Goal: Task Accomplishment & Management: Manage account settings

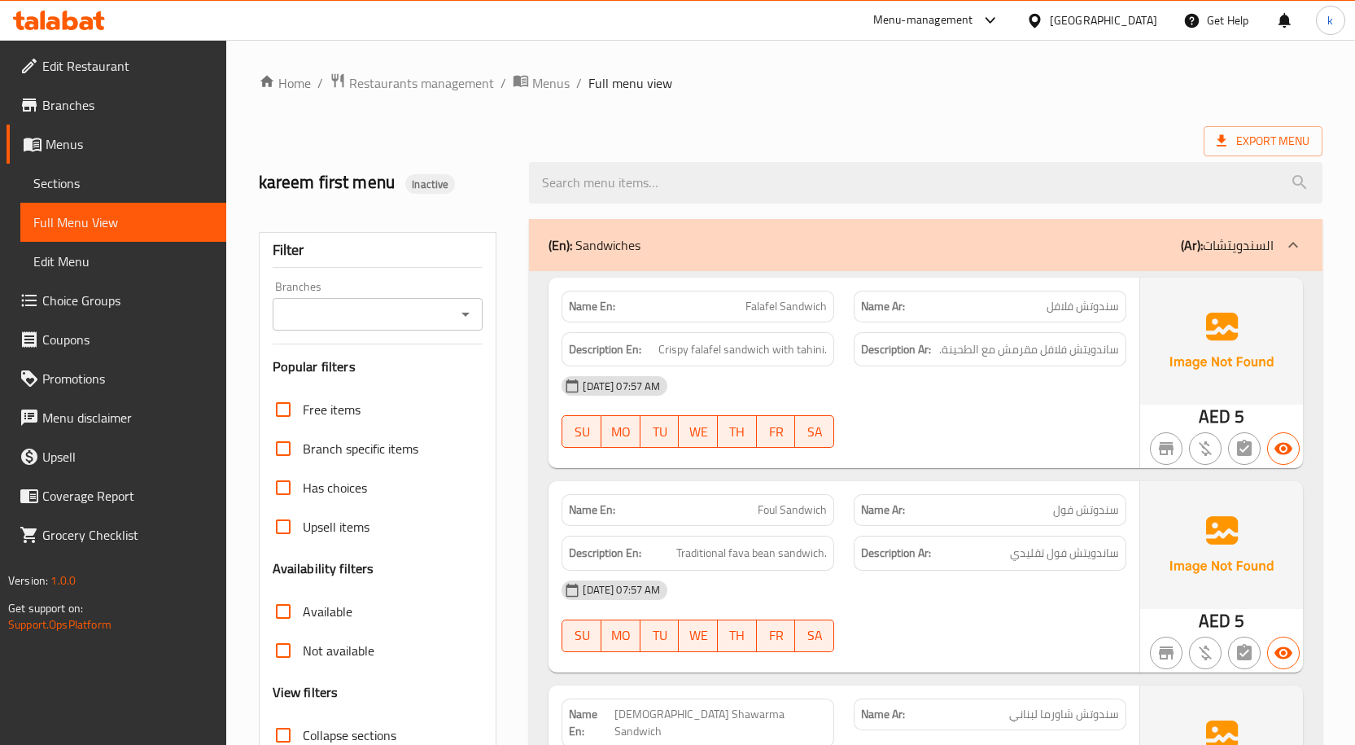
click at [514, 161] on div "[PERSON_NAME] first menu Inactive" at bounding box center [384, 182] width 271 height 72
click at [73, 146] on span "Menus" at bounding box center [130, 144] width 168 height 20
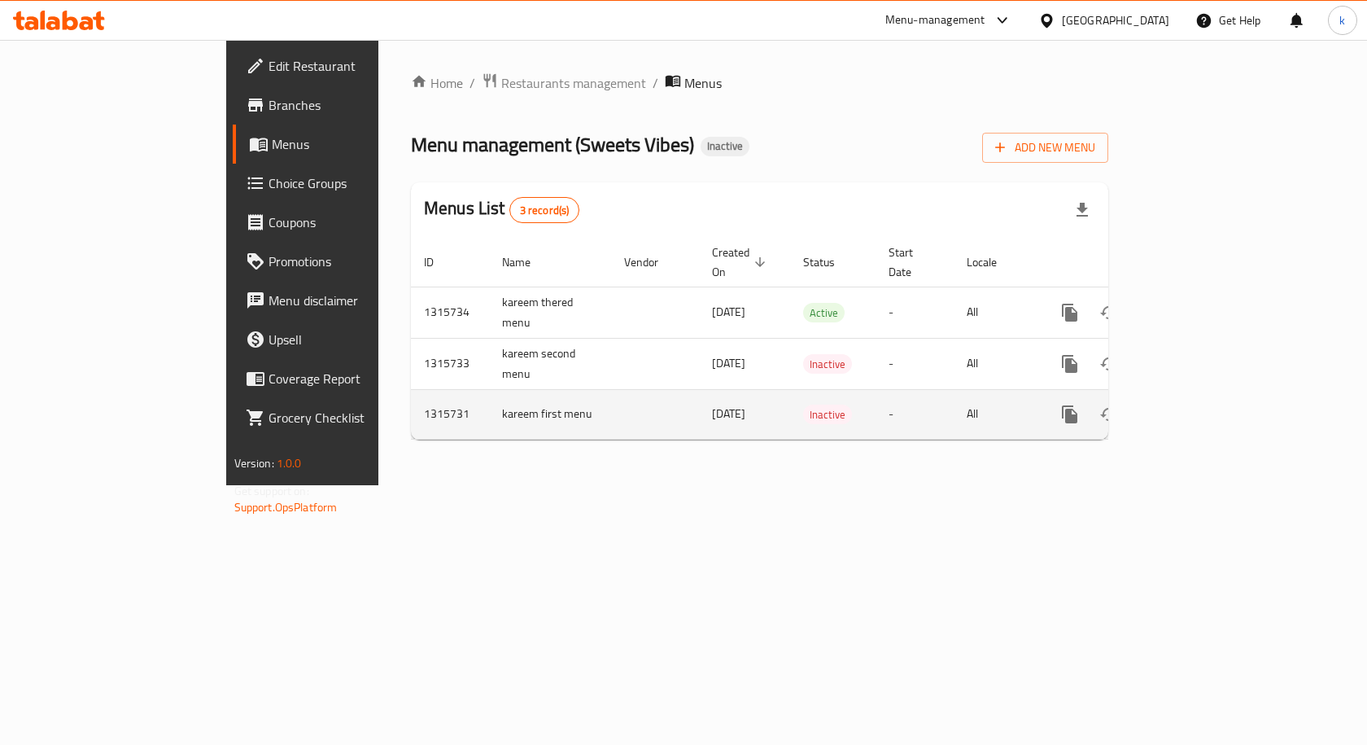
click at [1197, 404] on icon "enhanced table" at bounding box center [1188, 414] width 20 height 20
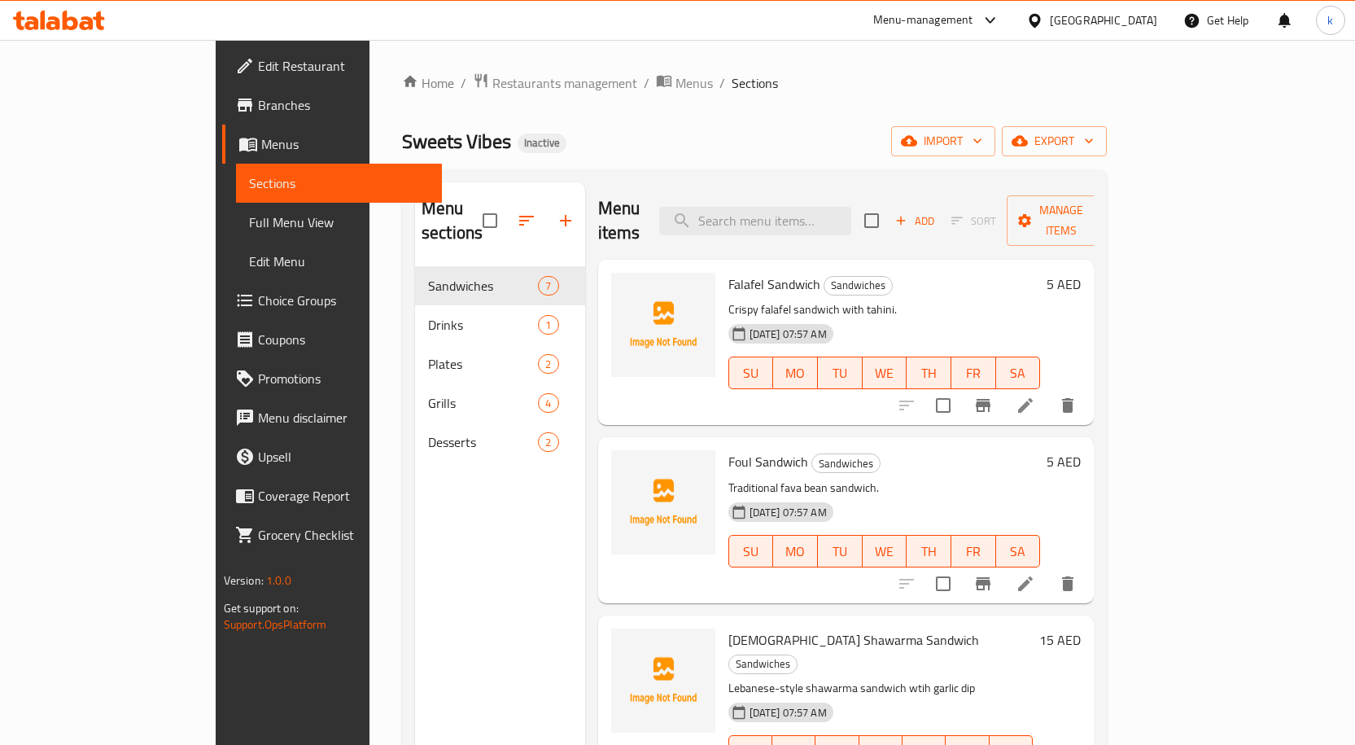
click at [238, 135] on icon at bounding box center [248, 144] width 20 height 20
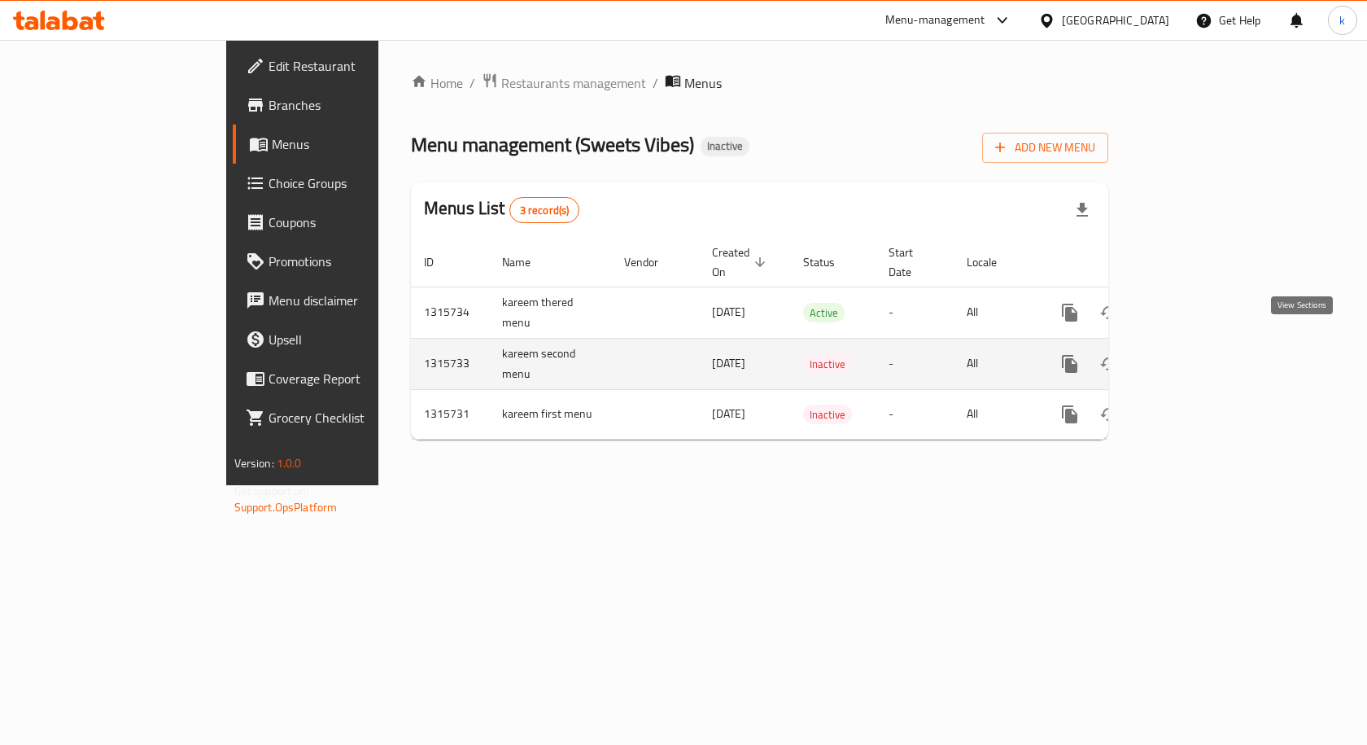
click at [1197, 354] on icon "enhanced table" at bounding box center [1188, 364] width 20 height 20
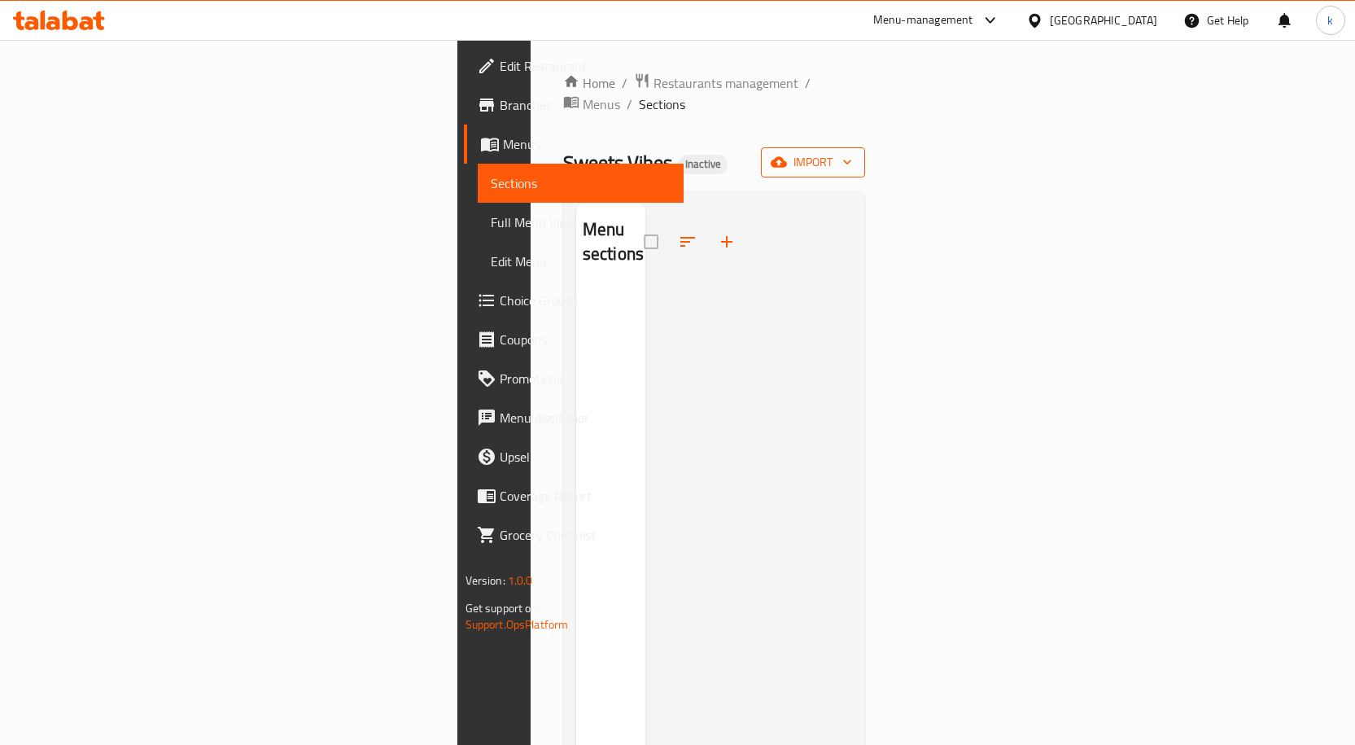
click at [852, 152] on span "import" at bounding box center [813, 162] width 78 height 20
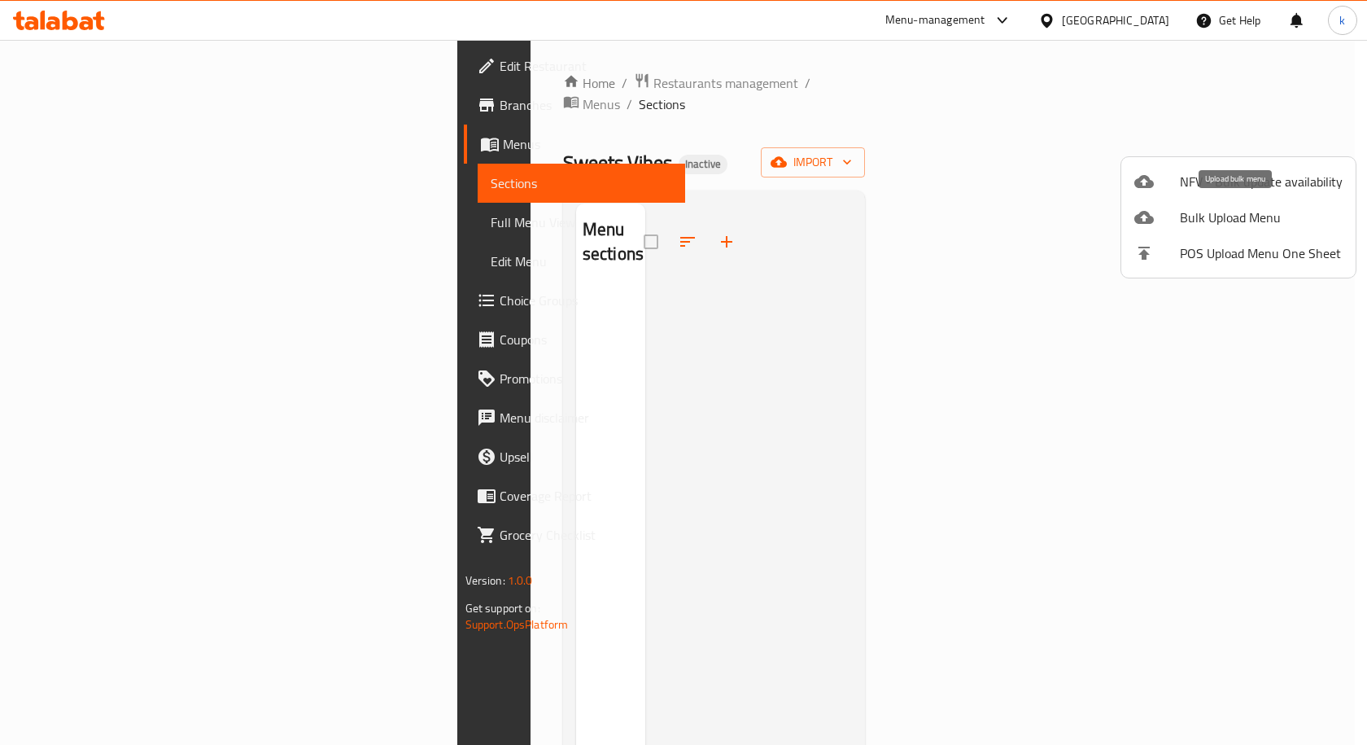
click at [1265, 218] on span "Bulk Upload Menu" at bounding box center [1261, 218] width 163 height 20
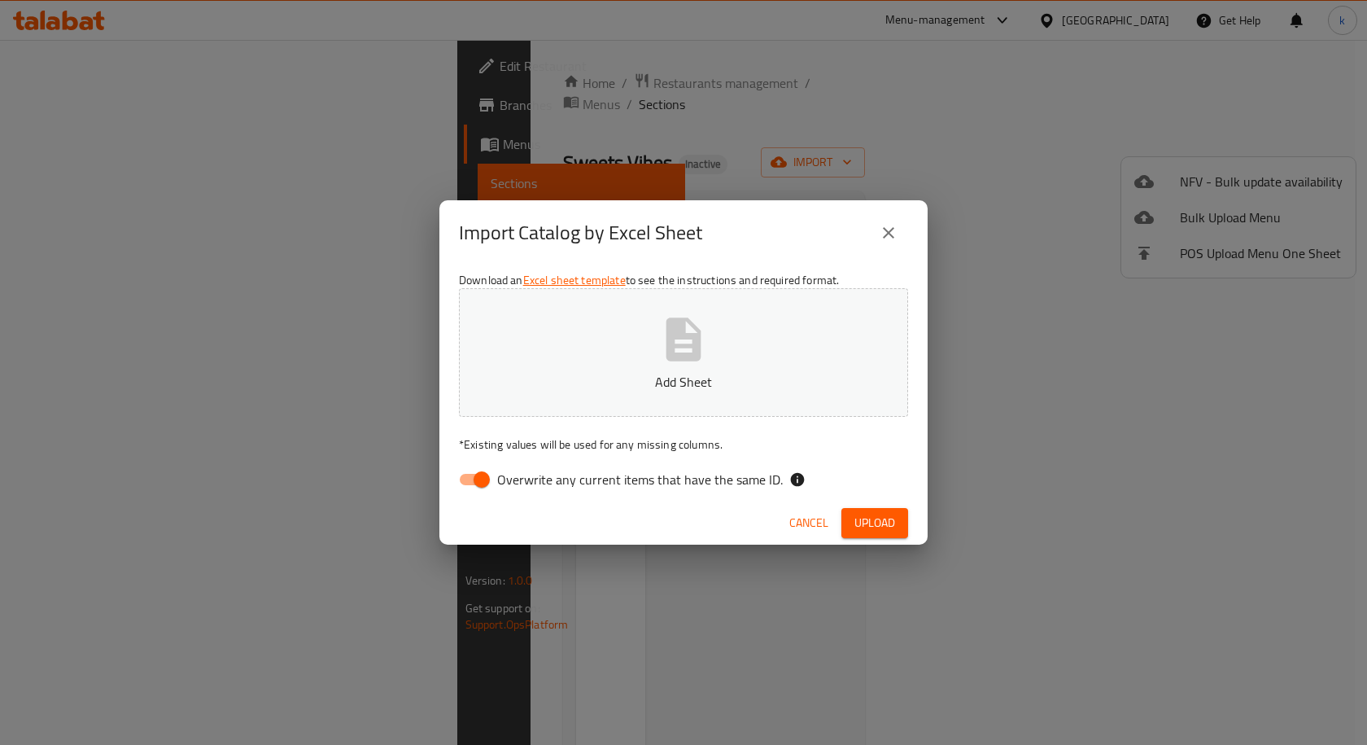
click at [472, 485] on input "Overwrite any current items that have the same ID." at bounding box center [481, 479] width 93 height 31
checkbox input "false"
click at [579, 346] on button "Add Sheet" at bounding box center [683, 352] width 449 height 129
click at [898, 523] on button "Upload" at bounding box center [875, 523] width 67 height 30
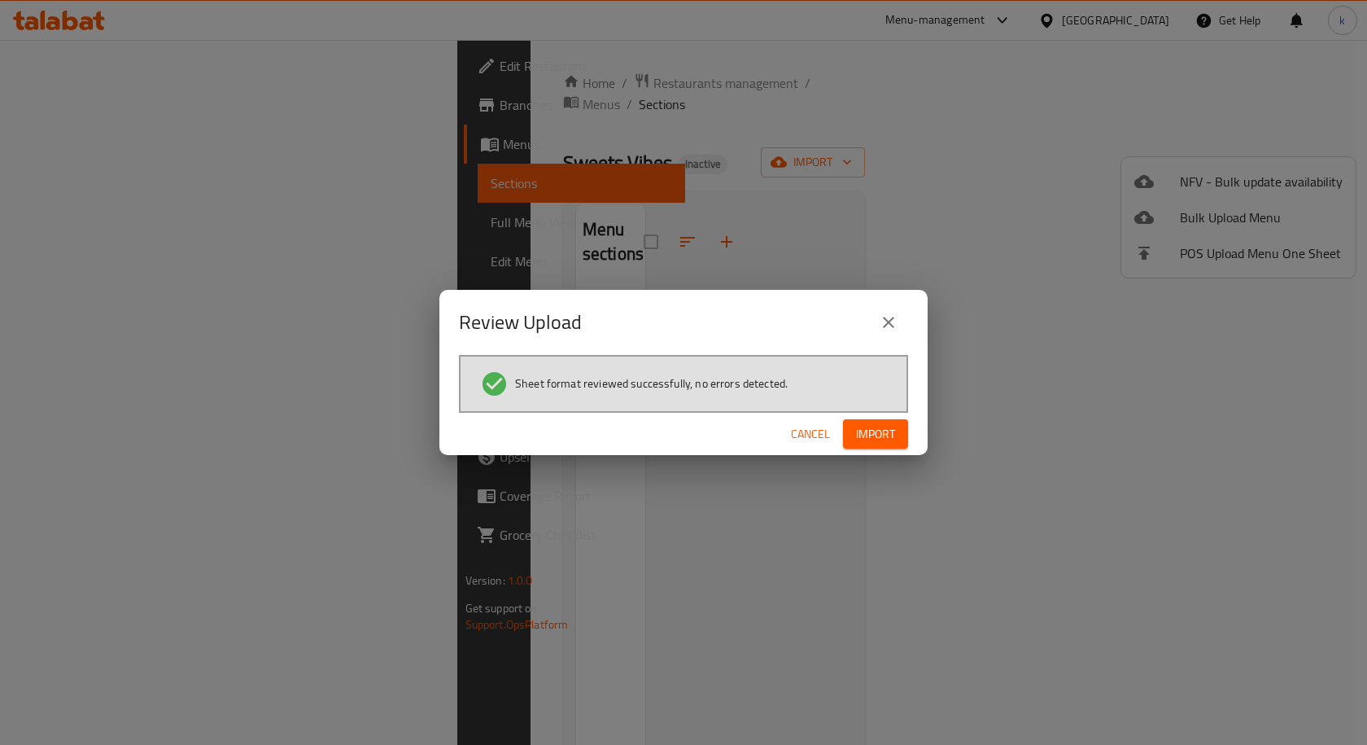
click at [867, 436] on span "Import" at bounding box center [875, 434] width 39 height 20
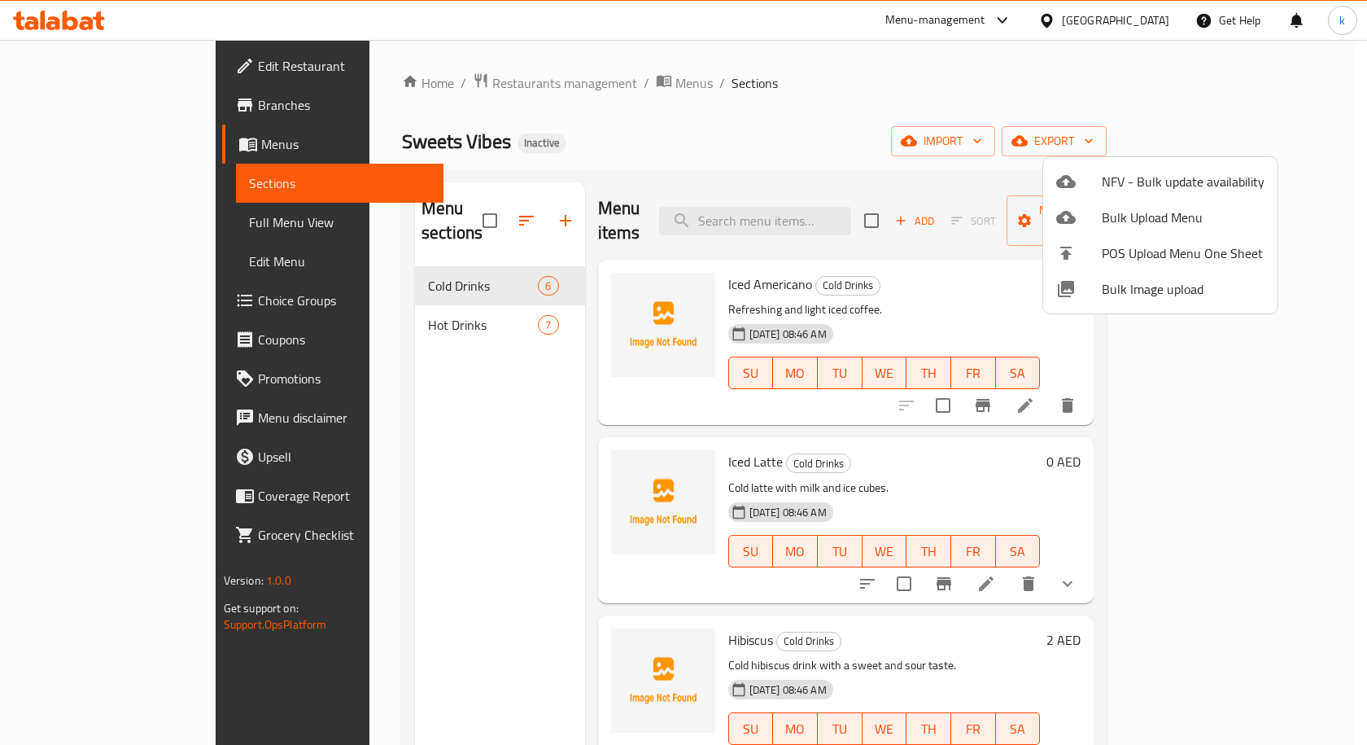
click at [937, 83] on div at bounding box center [683, 372] width 1367 height 745
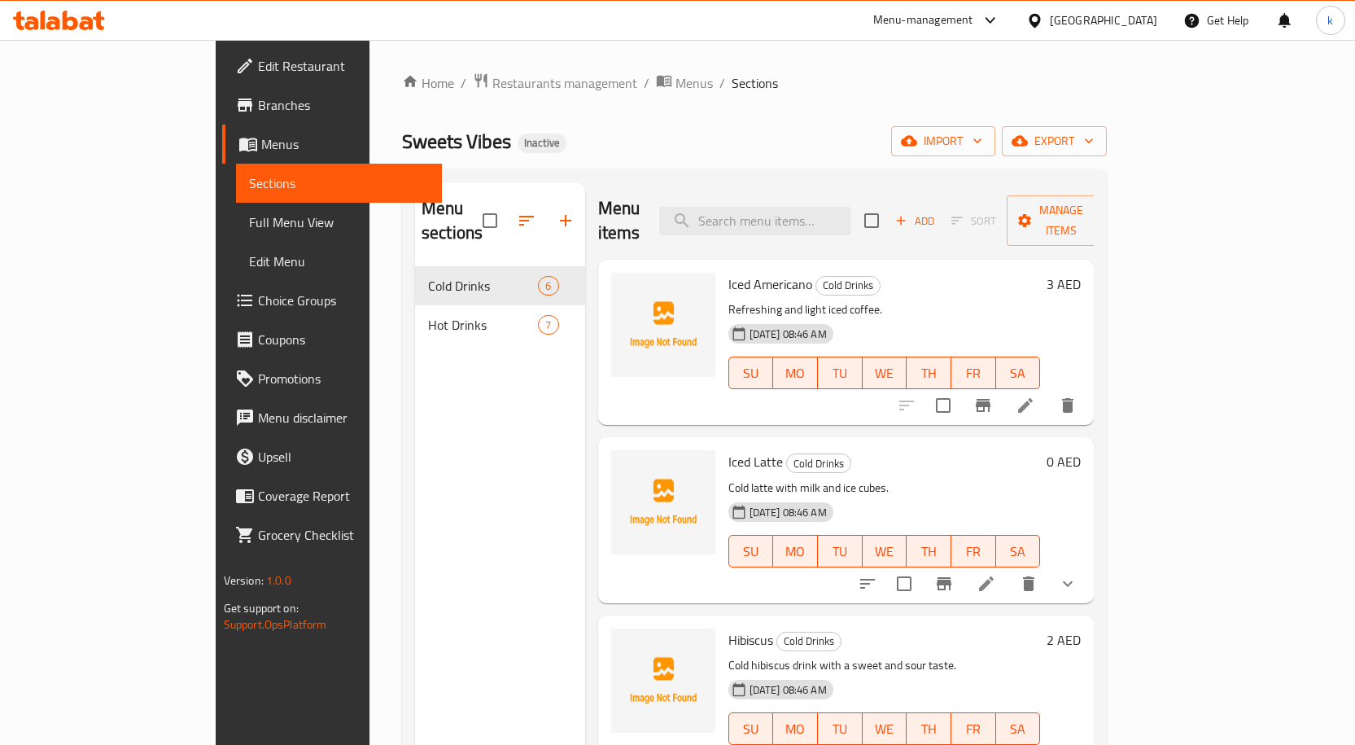
drag, startPoint x: 147, startPoint y: 221, endPoint x: 157, endPoint y: 218, distance: 10.3
click at [249, 221] on span "Full Menu View" at bounding box center [339, 222] width 180 height 20
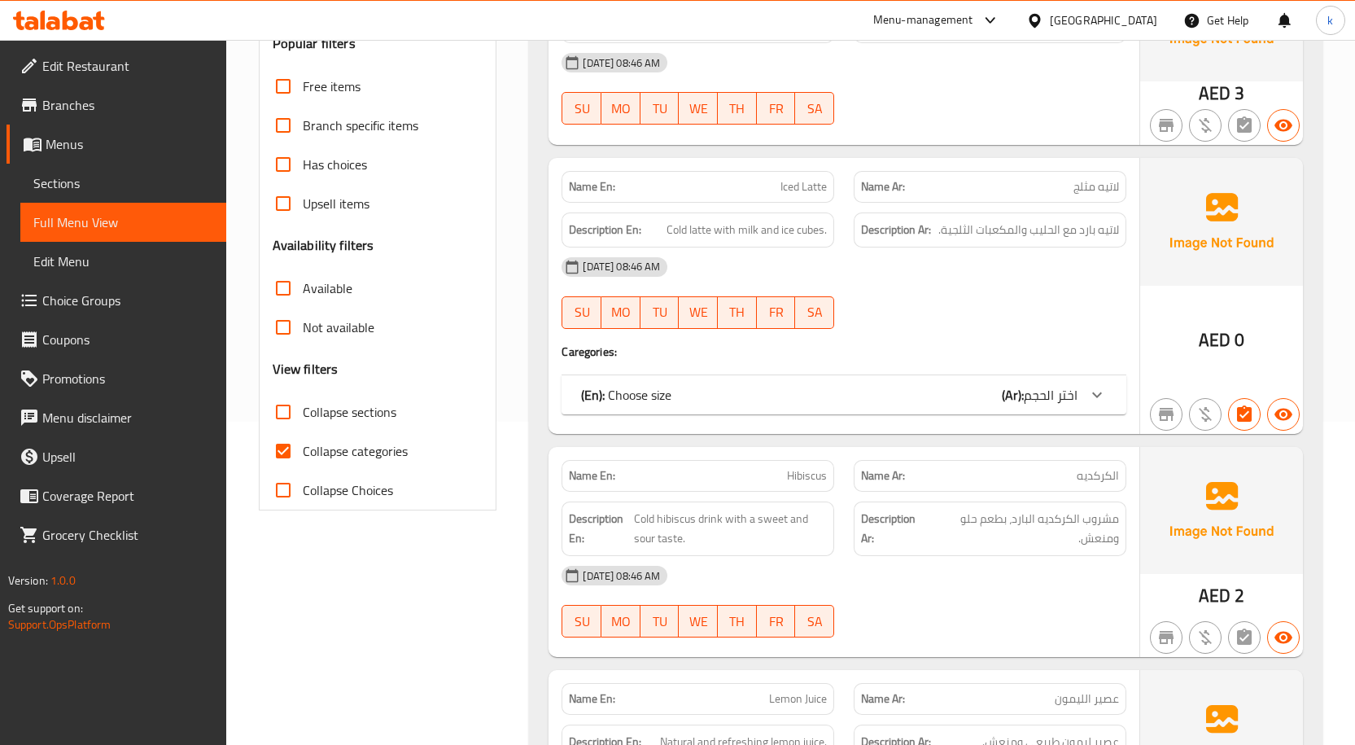
scroll to position [407, 0]
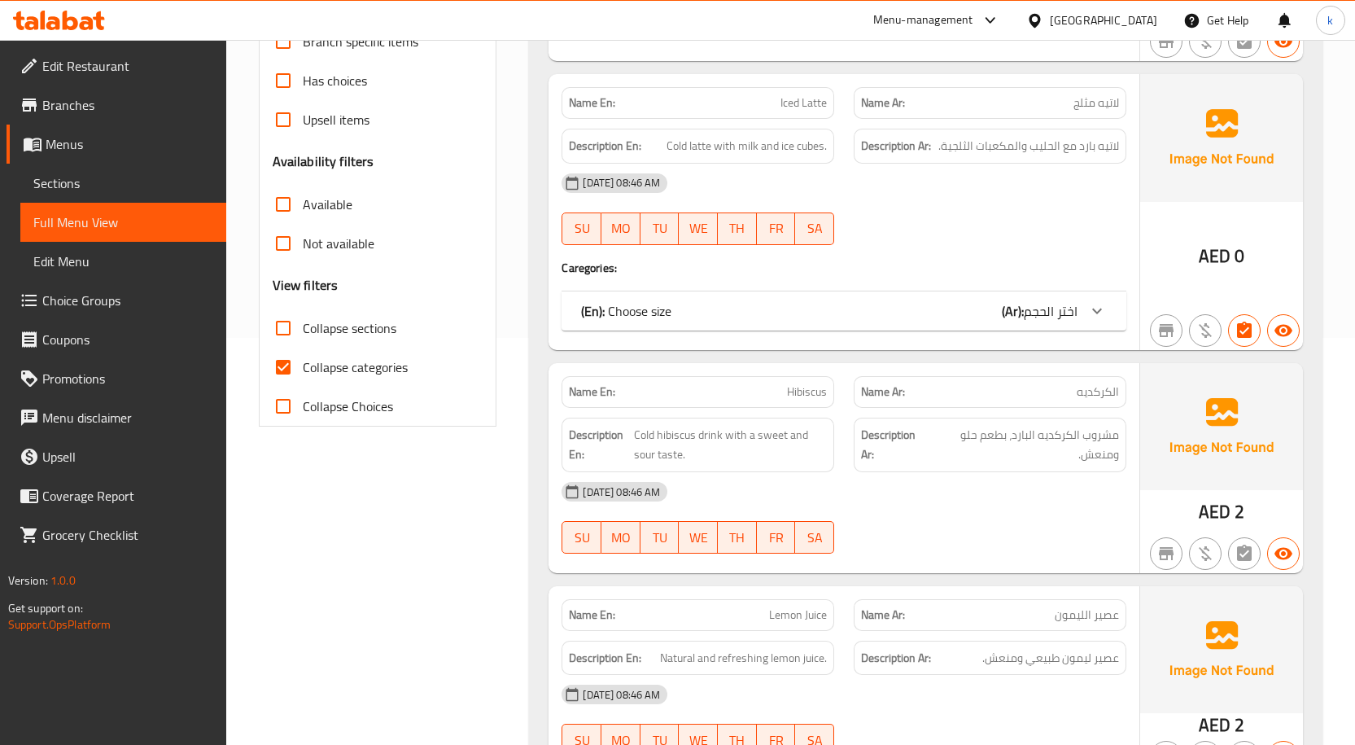
click at [327, 376] on span "Collapse categories" at bounding box center [355, 367] width 105 height 20
click at [303, 376] on input "Collapse categories" at bounding box center [283, 367] width 39 height 39
checkbox input "false"
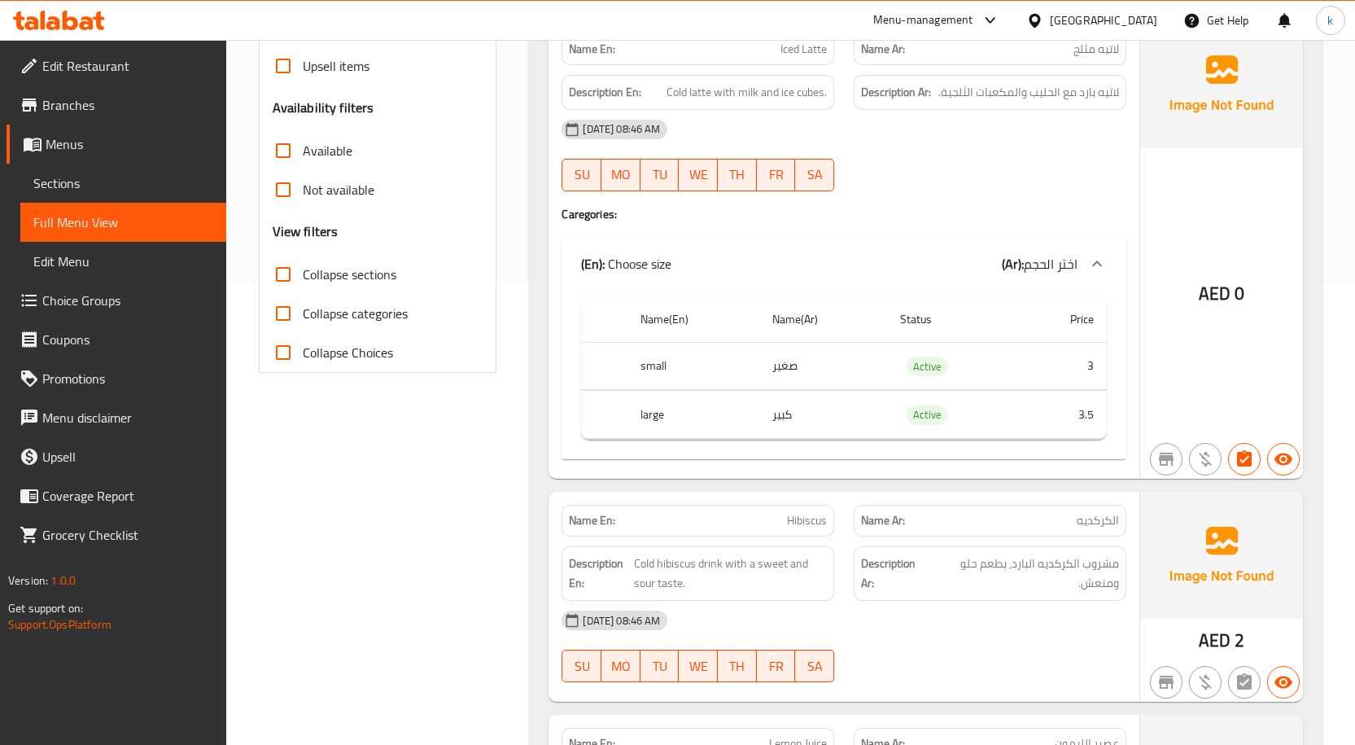
scroll to position [0, 0]
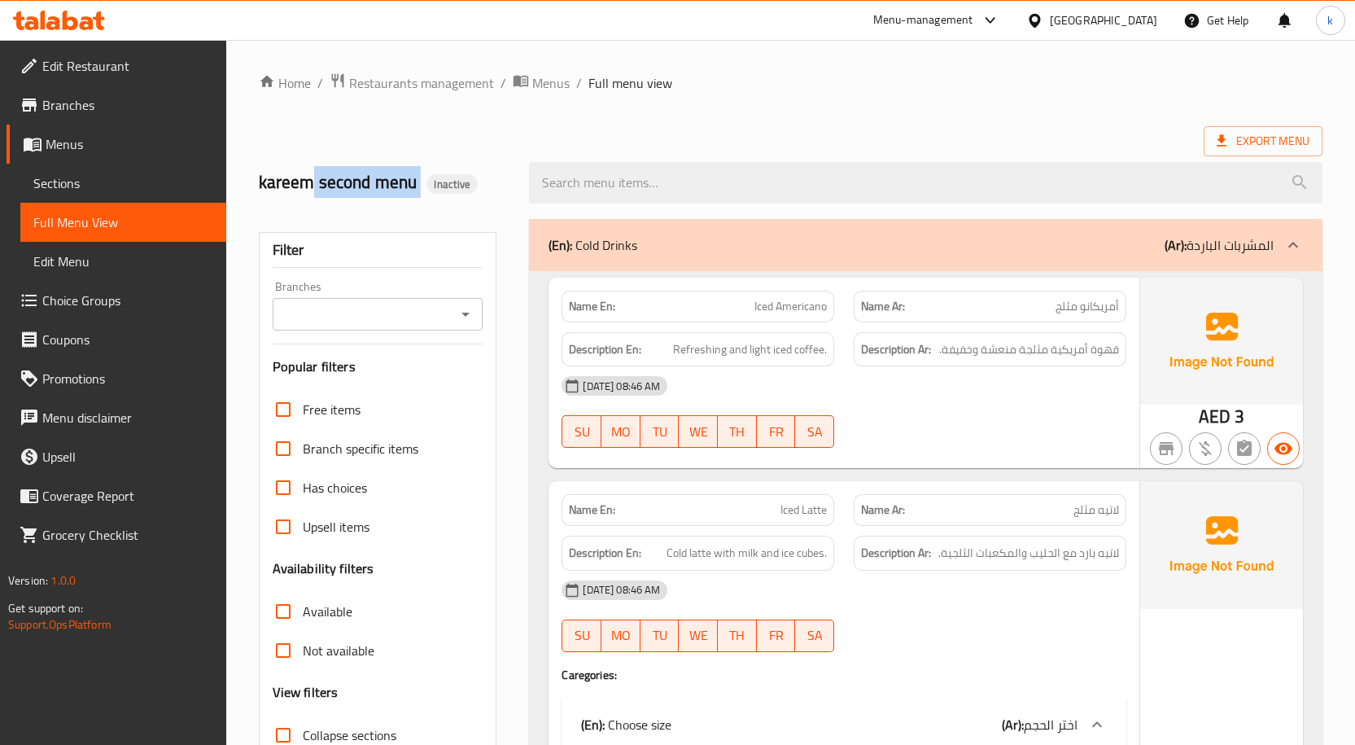
drag, startPoint x: 315, startPoint y: 179, endPoint x: 420, endPoint y: 195, distance: 106.1
click at [420, 195] on h2 "kareem second menu Inactive" at bounding box center [384, 182] width 251 height 24
copy h2 "second menu"
click at [633, 152] on div at bounding box center [925, 182] width 813 height 61
click at [1229, 146] on icon at bounding box center [1221, 141] width 16 height 16
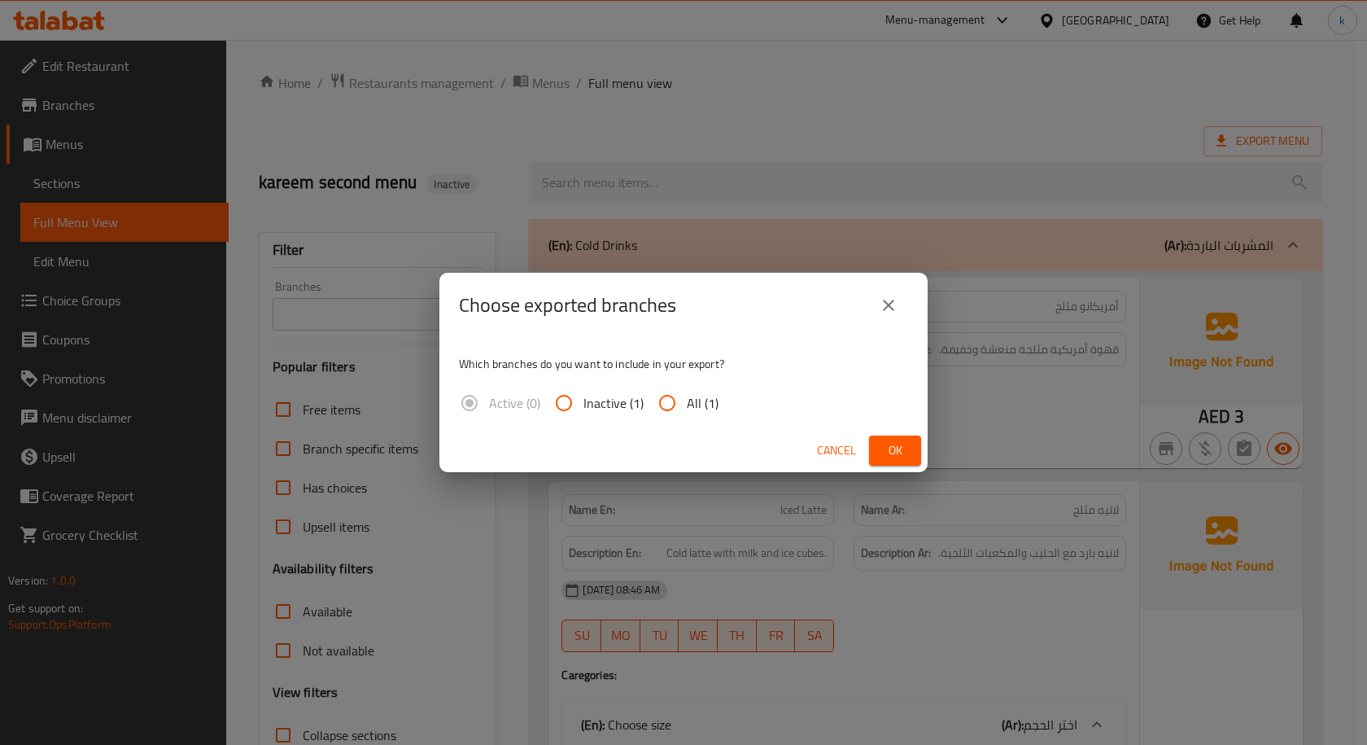
click at [676, 398] on input "All (1)" at bounding box center [667, 402] width 39 height 39
radio input "true"
click at [894, 451] on span "Ok" at bounding box center [895, 450] width 26 height 20
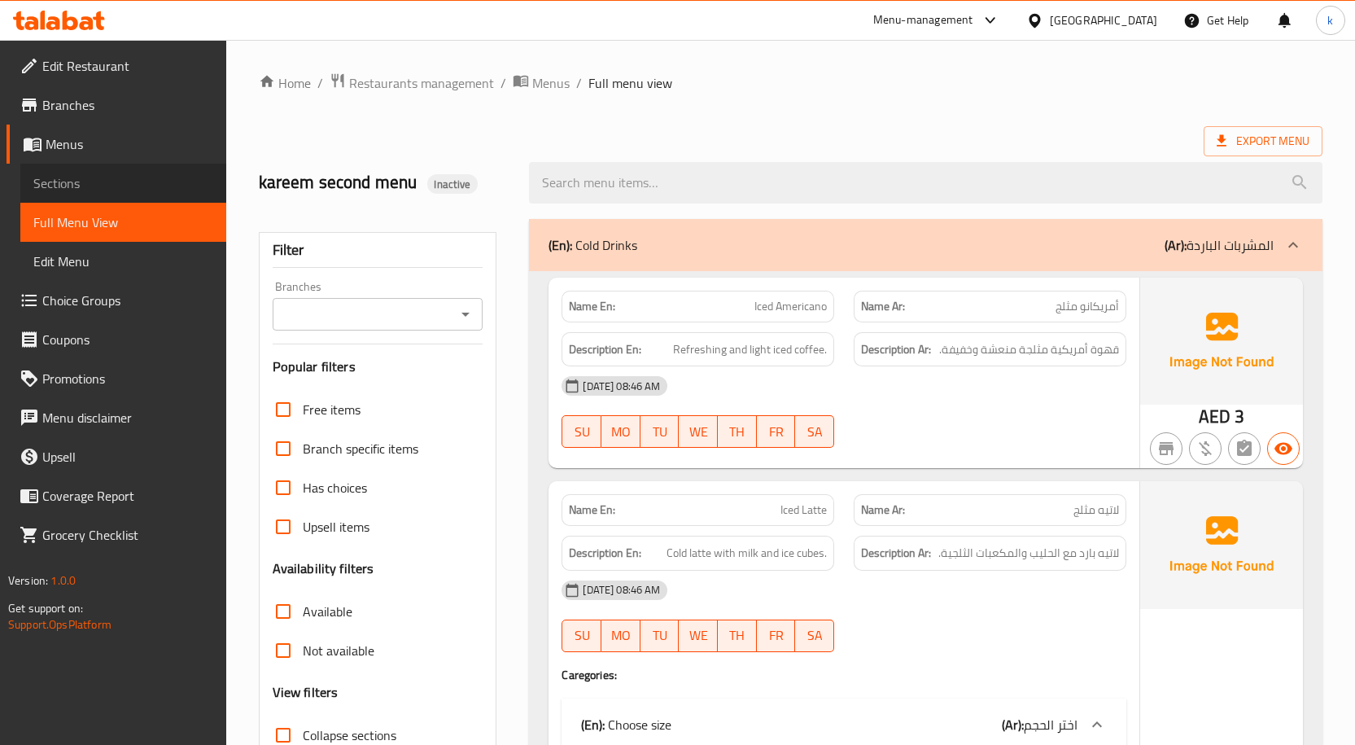
click at [67, 184] on span "Sections" at bounding box center [123, 183] width 180 height 20
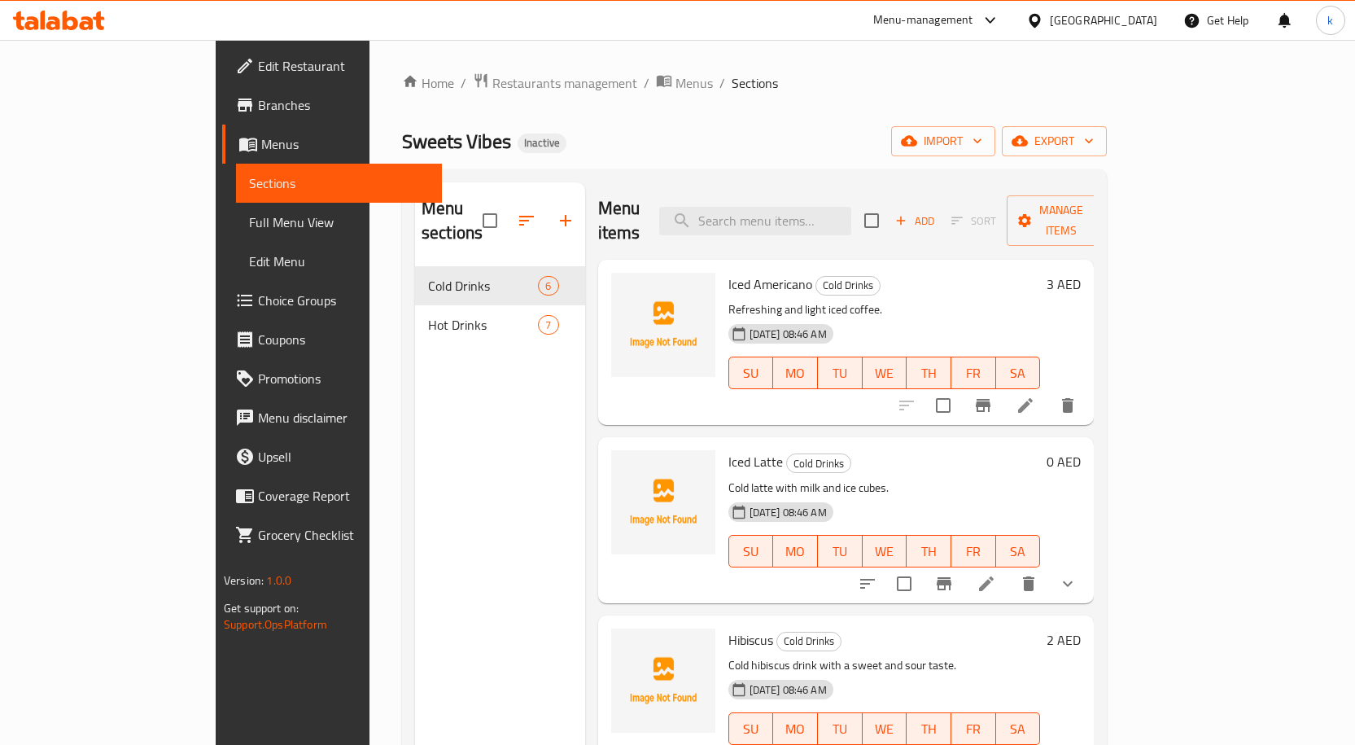
click at [261, 150] on span "Menus" at bounding box center [345, 144] width 168 height 20
